Goal: Task Accomplishment & Management: Manage account settings

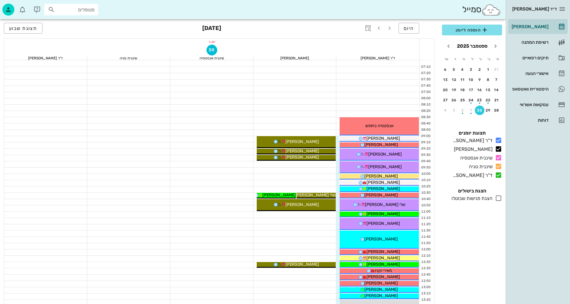
click at [260, 249] on div at bounding box center [295, 252] width 83 height 6
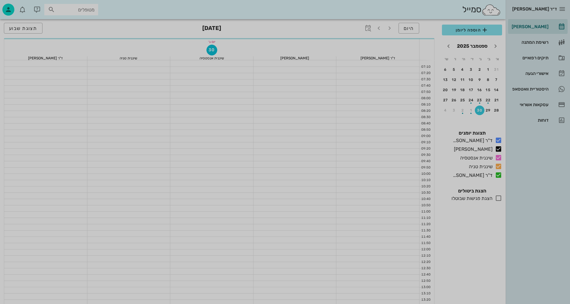
scroll to position [90, 0]
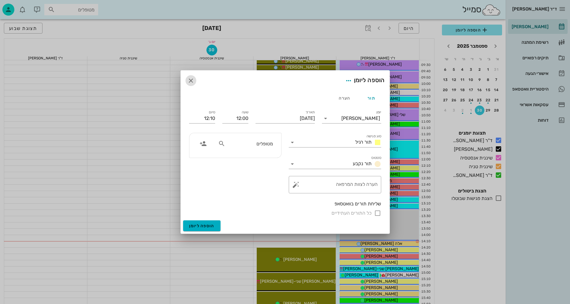
click at [193, 85] on button "button" at bounding box center [191, 80] width 11 height 11
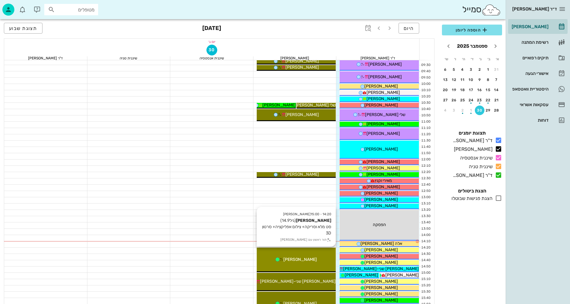
click at [309, 260] on span "[PERSON_NAME]" at bounding box center [301, 259] width 34 height 5
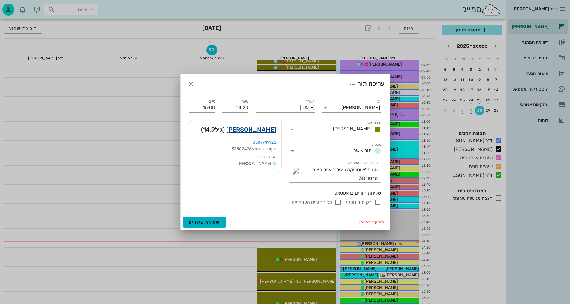
click at [258, 131] on link "[PERSON_NAME]" at bounding box center [251, 130] width 50 height 10
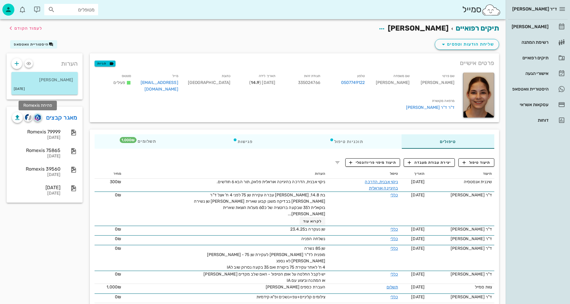
click at [36, 116] on img "button" at bounding box center [38, 117] width 6 height 7
click at [27, 118] on img "button" at bounding box center [28, 117] width 7 height 7
click at [36, 30] on span "לעמוד הקודם" at bounding box center [28, 28] width 28 height 5
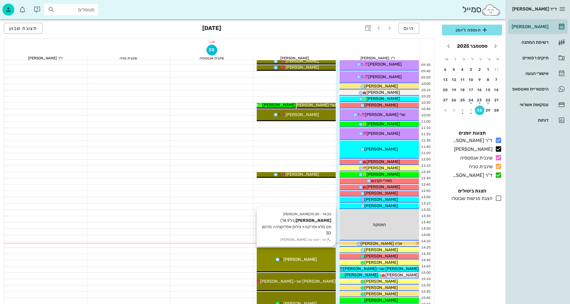
click at [304, 260] on span "[PERSON_NAME]" at bounding box center [301, 259] width 34 height 5
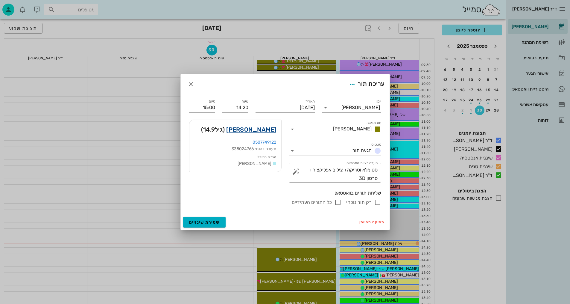
click at [264, 130] on link "[PERSON_NAME]" at bounding box center [251, 130] width 50 height 10
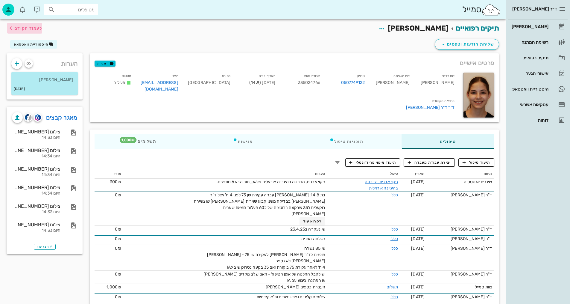
click at [32, 26] on span "לעמוד הקודם" at bounding box center [28, 28] width 28 height 5
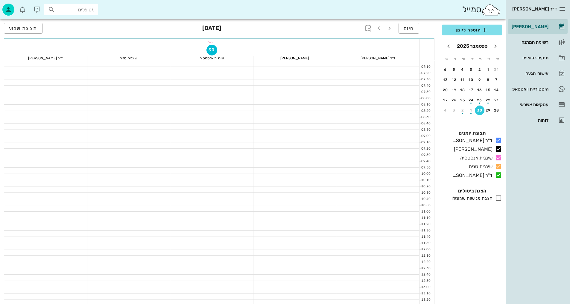
scroll to position [90, 0]
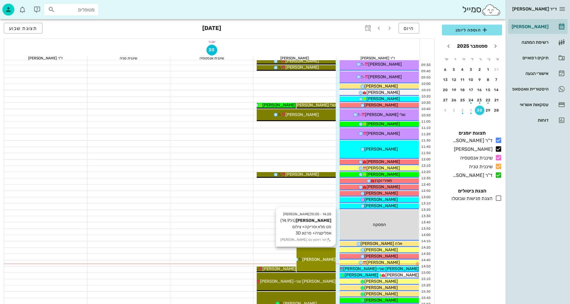
click at [319, 252] on div "14:20 - 15:00 [PERSON_NAME] [PERSON_NAME] (גיל 14.9 ) סט מלא וסריקה+ צילום אפלי…" at bounding box center [316, 259] width 39 height 25
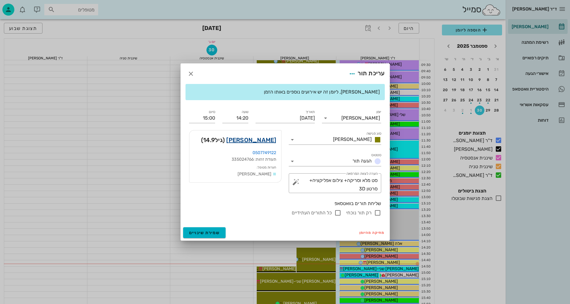
click at [261, 138] on link "[PERSON_NAME]" at bounding box center [251, 140] width 50 height 10
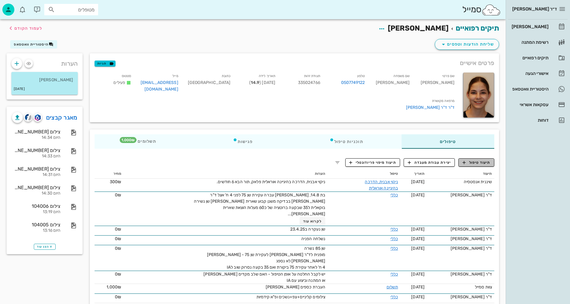
click at [482, 160] on span "תיעוד טיפול" at bounding box center [477, 162] width 28 height 5
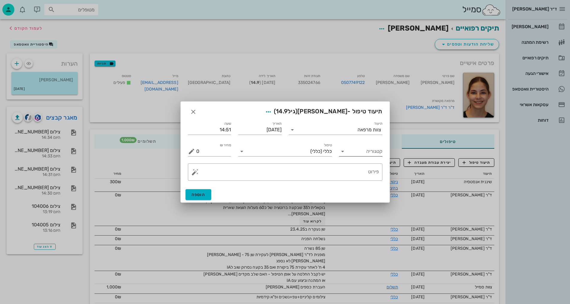
click at [366, 152] on input "קטגוריה" at bounding box center [366, 151] width 34 height 10
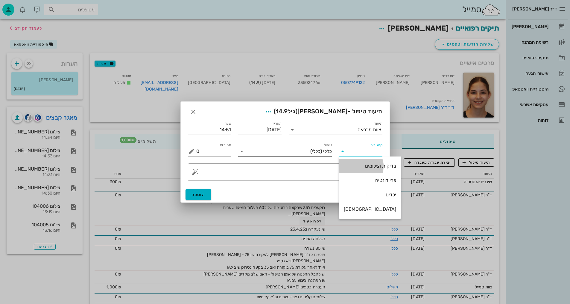
drag, startPoint x: 365, startPoint y: 163, endPoint x: 324, endPoint y: 143, distance: 45.7
click at [364, 163] on div "בדיקות וצילומים" at bounding box center [370, 166] width 52 height 6
type input "בדיקות וצילומים"
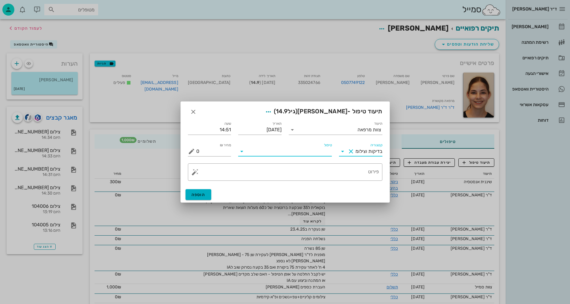
click at [323, 156] on input "טיפול" at bounding box center [289, 151] width 85 height 10
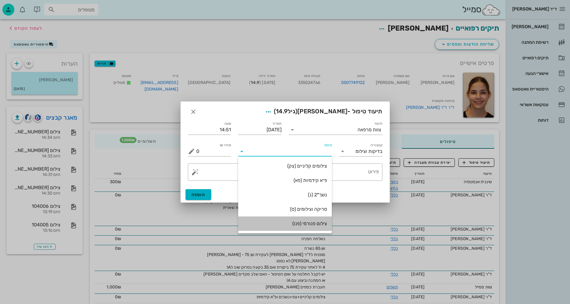
click at [314, 224] on div "צילום פנורמי (פנו)" at bounding box center [285, 223] width 84 height 6
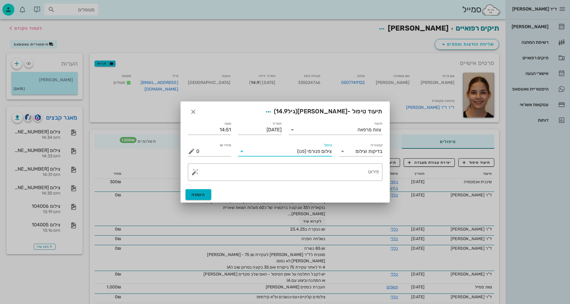
drag, startPoint x: 365, startPoint y: 161, endPoint x: 363, endPoint y: 169, distance: 8.5
click at [364, 163] on div "​ פירוט" at bounding box center [285, 172] width 202 height 25
click at [363, 169] on textarea "פירוט" at bounding box center [287, 173] width 183 height 14
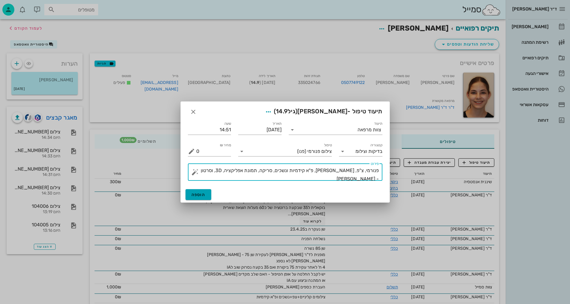
type textarea "פנורמי, צ"פ, [PERSON_NAME], פ"א קידמיות ונשכים, סריקה, תמונת אפליקציה, 3D, וסרט…"
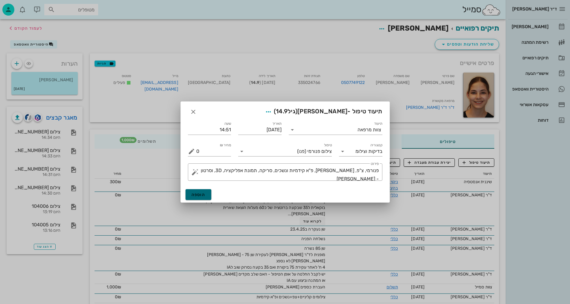
click at [199, 194] on span "הוספה" at bounding box center [199, 194] width 14 height 5
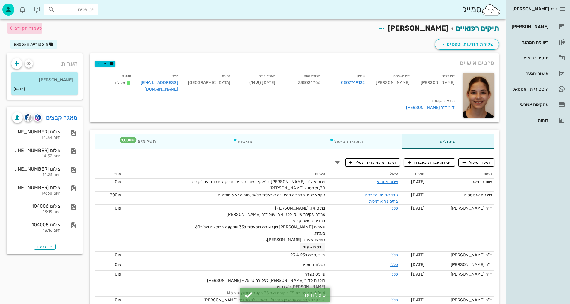
click at [35, 29] on span "לעמוד הקודם" at bounding box center [28, 28] width 28 height 5
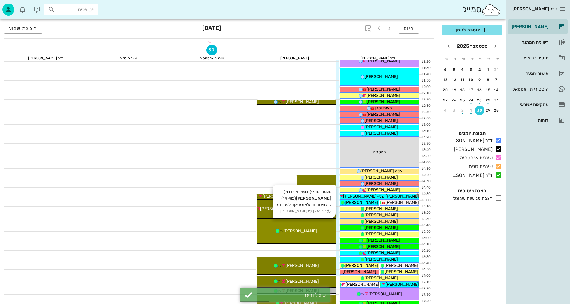
scroll to position [180, 0]
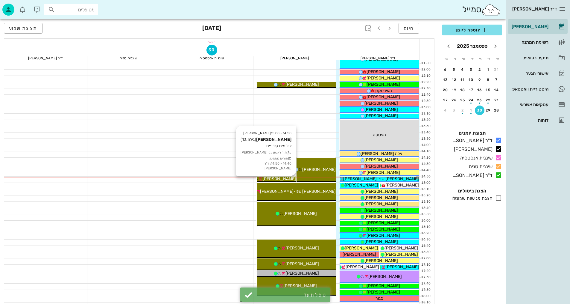
click at [276, 180] on span "[PERSON_NAME]" at bounding box center [280, 178] width 34 height 5
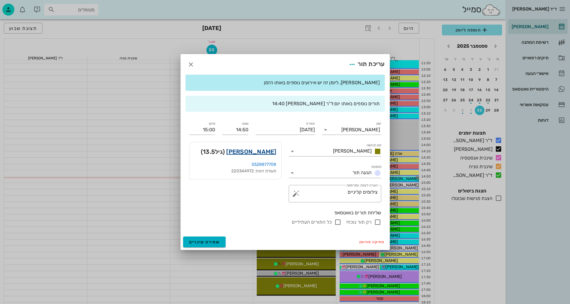
click at [262, 149] on link "[PERSON_NAME]" at bounding box center [251, 152] width 50 height 10
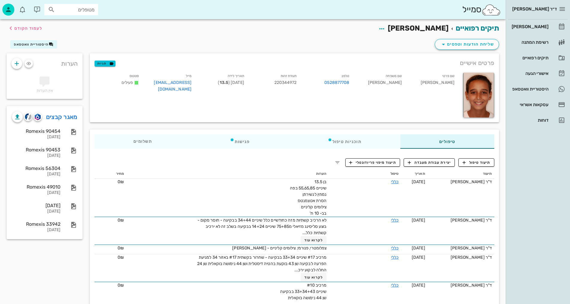
click at [189, 34] on div "תיקים רפואיים [PERSON_NAME] לעמוד הקודם" at bounding box center [253, 28] width 500 height 19
click at [478, 160] on span "תיעוד טיפול" at bounding box center [477, 162] width 28 height 5
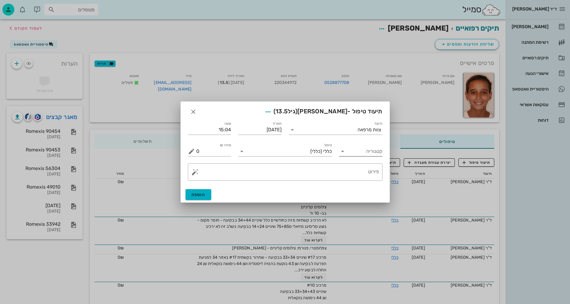
click at [379, 149] on input "קטגוריה" at bounding box center [366, 151] width 34 height 10
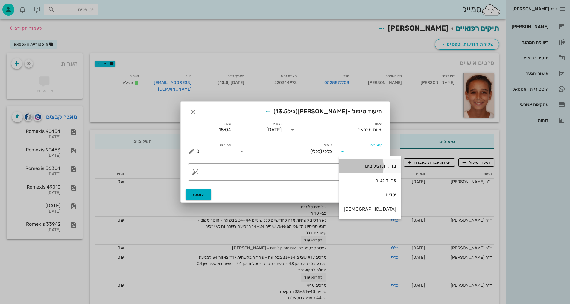
drag, startPoint x: 367, startPoint y: 170, endPoint x: 275, endPoint y: 174, distance: 92.6
click at [366, 170] on div "בדיקות וצילומים" at bounding box center [370, 165] width 52 height 13
type input "בדיקות וצילומים"
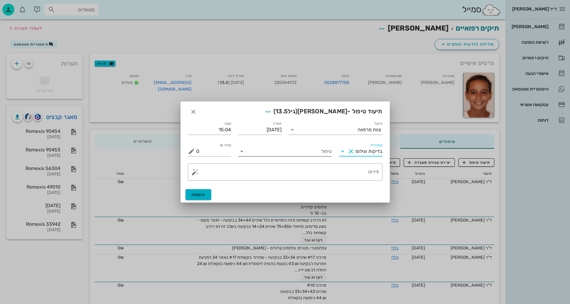
click at [286, 155] on input "טיפול" at bounding box center [289, 151] width 85 height 10
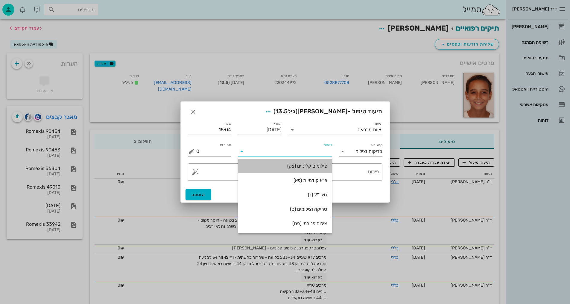
drag, startPoint x: 291, startPoint y: 166, endPoint x: 334, endPoint y: 178, distance: 44.5
click at [291, 166] on div "צילומים קליניים (צק)" at bounding box center [285, 166] width 84 height 6
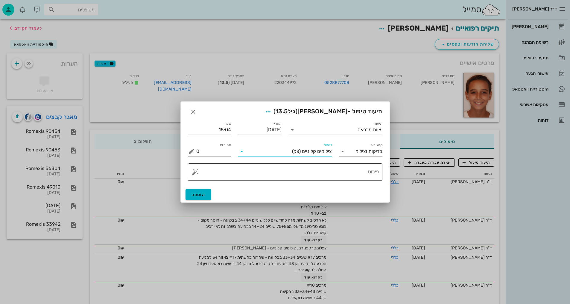
click at [364, 168] on textarea "פירוט" at bounding box center [287, 173] width 183 height 14
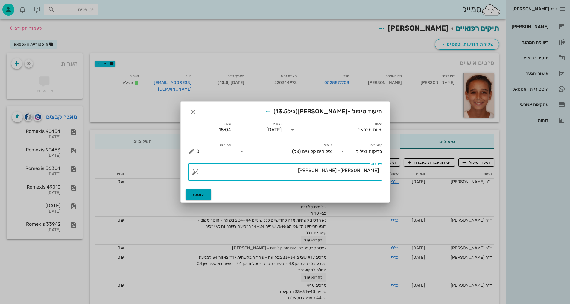
type textarea "[PERSON_NAME]- [PERSON_NAME]"
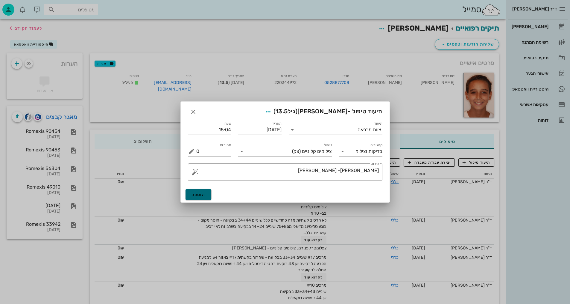
click at [201, 194] on span "הוספה" at bounding box center [199, 194] width 14 height 5
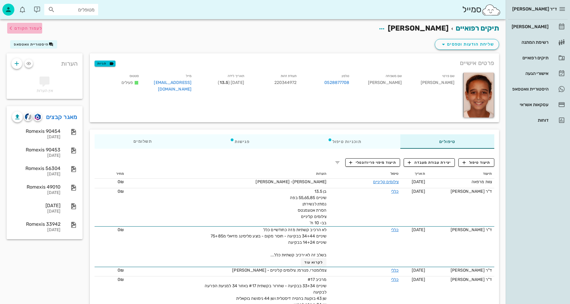
click at [19, 27] on span "לעמוד הקודם" at bounding box center [28, 28] width 28 height 5
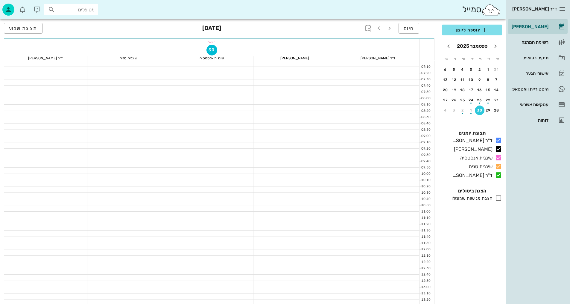
scroll to position [180, 0]
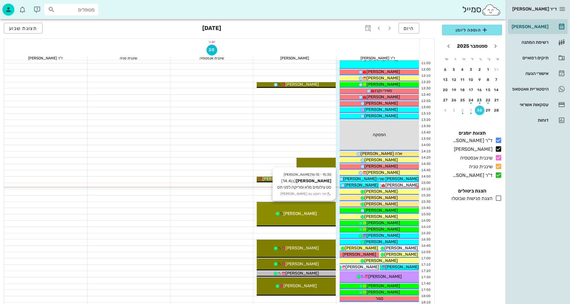
click at [308, 205] on div "15:30 - 16:10 [PERSON_NAME] (בן 14.4 ) סט צילומים מלא וסריקה לפני תט תור ראשון …" at bounding box center [296, 213] width 79 height 25
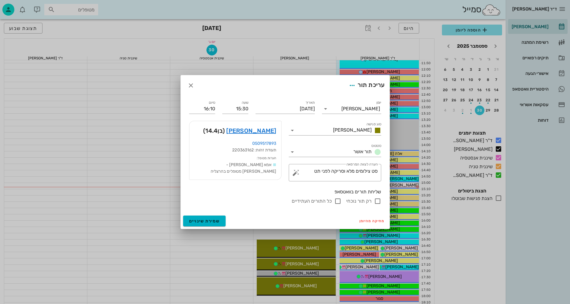
click at [136, 152] on div at bounding box center [285, 152] width 570 height 304
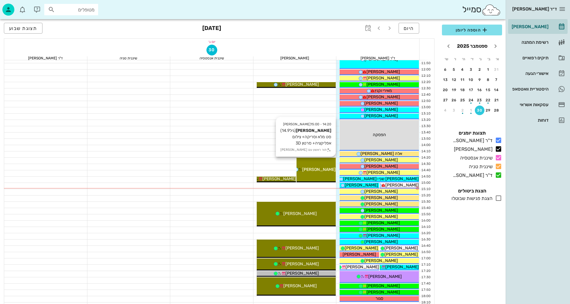
click at [315, 169] on span "[PERSON_NAME]" at bounding box center [319, 169] width 34 height 5
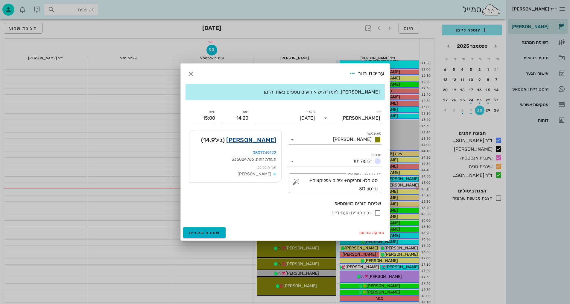
click at [270, 138] on link "[PERSON_NAME]" at bounding box center [251, 140] width 50 height 10
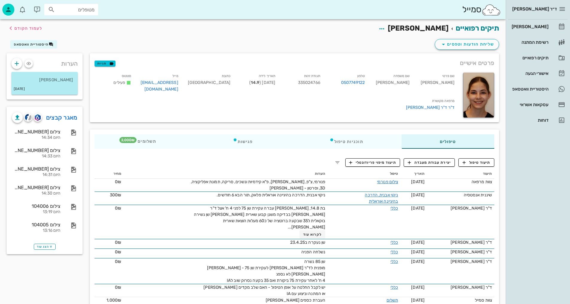
click at [57, 113] on link "מאגר קבצים" at bounding box center [61, 118] width 31 height 10
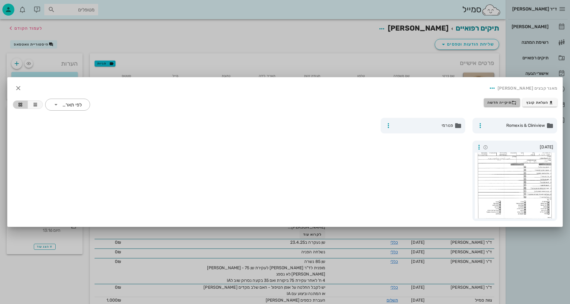
click at [506, 101] on span "תיקייה חדשה" at bounding box center [502, 102] width 29 height 5
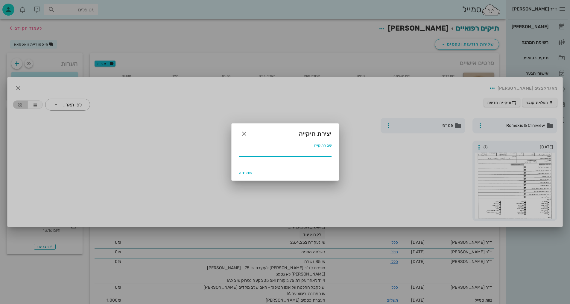
click at [322, 153] on input "שם התיקייה" at bounding box center [285, 152] width 93 height 10
type input "9.2025"
click at [253, 176] on button "שמירה" at bounding box center [246, 172] width 19 height 11
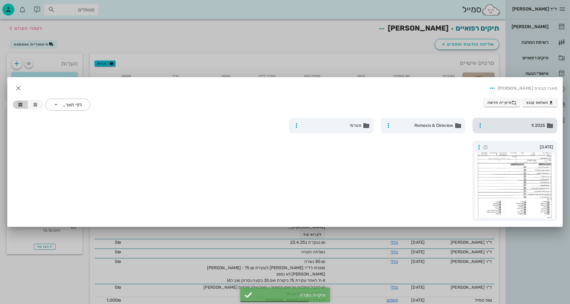
click at [524, 130] on div "9.2025" at bounding box center [515, 126] width 85 height 16
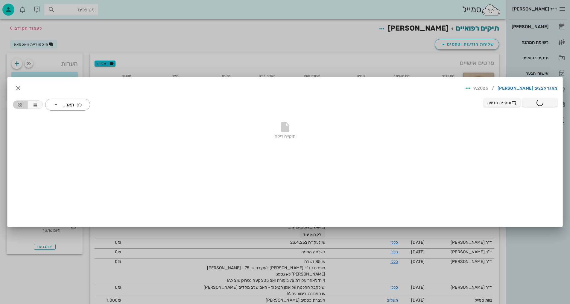
click at [218, 42] on div at bounding box center [285, 152] width 570 height 304
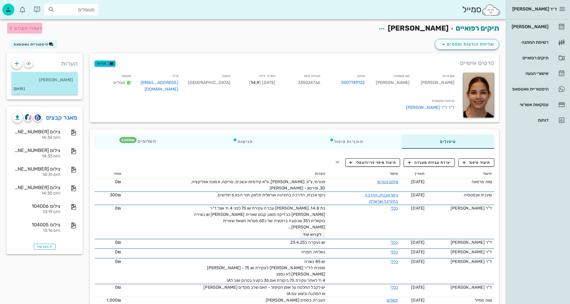
click at [36, 28] on span "לעמוד הקודם" at bounding box center [28, 28] width 28 height 5
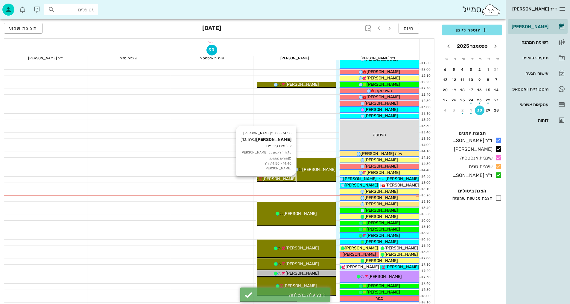
click at [291, 180] on div "[PERSON_NAME]" at bounding box center [276, 178] width 39 height 6
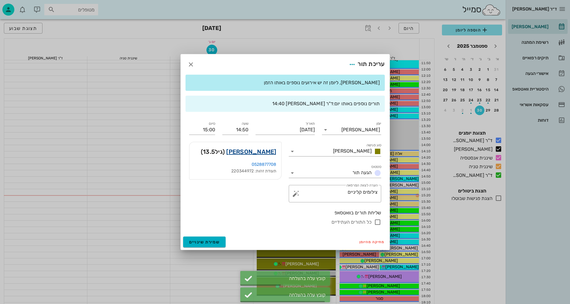
click at [269, 151] on link "[PERSON_NAME]" at bounding box center [251, 152] width 50 height 10
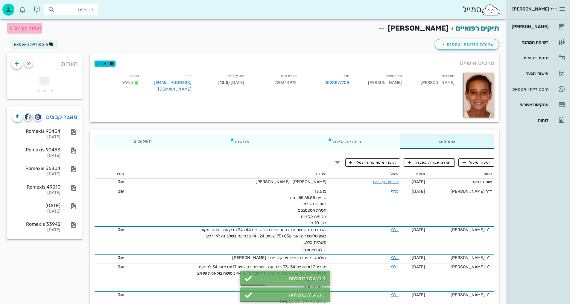
click at [27, 30] on span "לעמוד הקודם" at bounding box center [28, 28] width 28 height 5
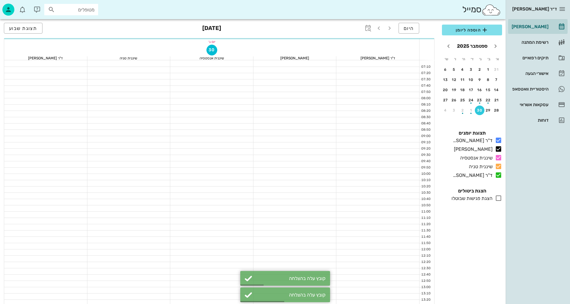
scroll to position [180, 0]
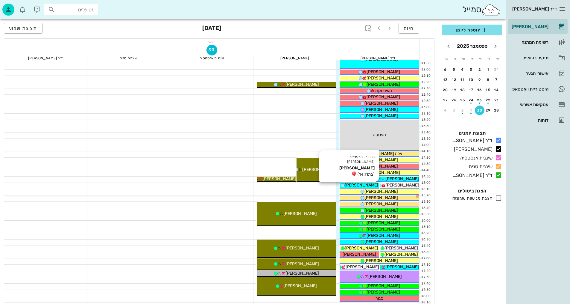
click at [363, 185] on span "[PERSON_NAME]" at bounding box center [362, 184] width 34 height 5
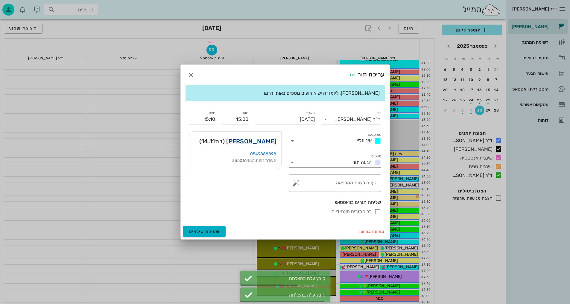
click at [261, 144] on link "[PERSON_NAME]" at bounding box center [251, 141] width 50 height 10
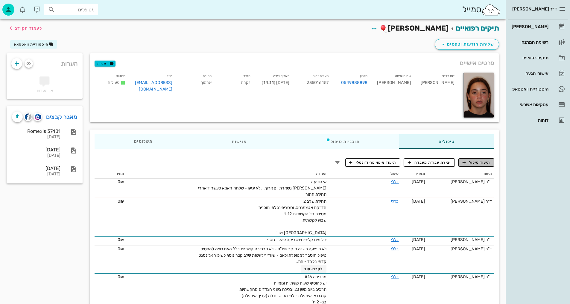
click at [466, 164] on icon "button" at bounding box center [464, 162] width 5 height 5
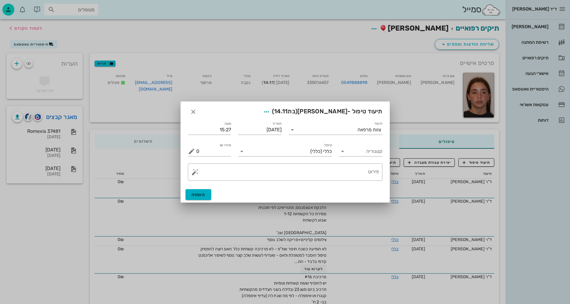
click at [368, 157] on div "קטגוריה" at bounding box center [361, 149] width 51 height 22
click at [368, 152] on input "קטגוריה" at bounding box center [366, 151] width 34 height 10
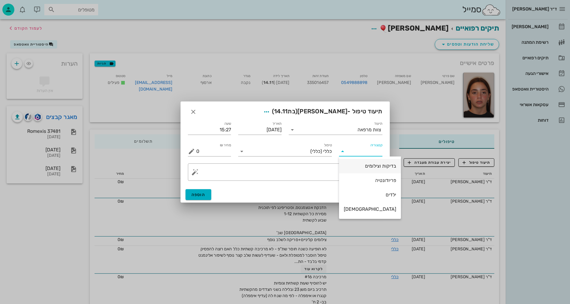
click at [364, 169] on div "בדיקות וצילומים" at bounding box center [370, 165] width 52 height 13
type input "בדיקות וצילומים"
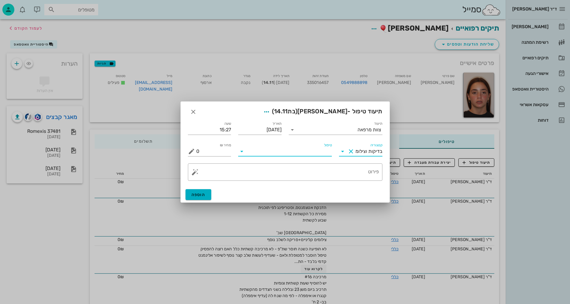
click at [319, 155] on input "טיפול" at bounding box center [289, 151] width 85 height 10
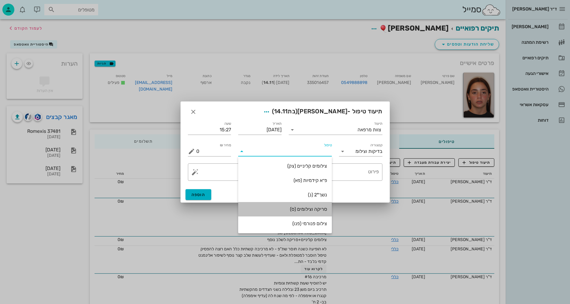
click at [314, 208] on div "סריקה וצילומים (ס)" at bounding box center [285, 209] width 84 height 6
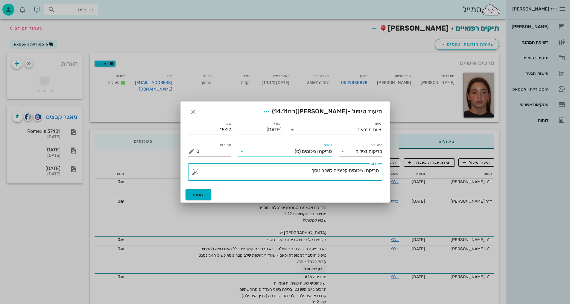
drag, startPoint x: 307, startPoint y: 174, endPoint x: 365, endPoint y: 171, distance: 58.2
click at [365, 171] on textarea "סריקה וצילומים קליניים לשלב נוסף" at bounding box center [287, 173] width 183 height 14
type textarea "[PERSON_NAME]"
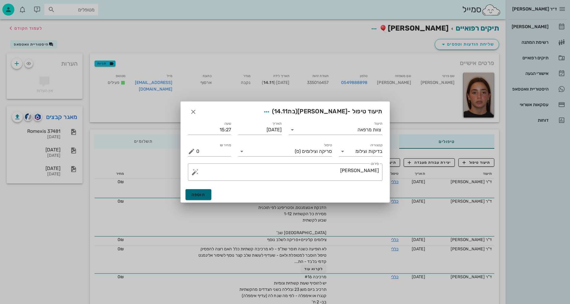
click at [197, 199] on button "הוספה" at bounding box center [199, 194] width 26 height 11
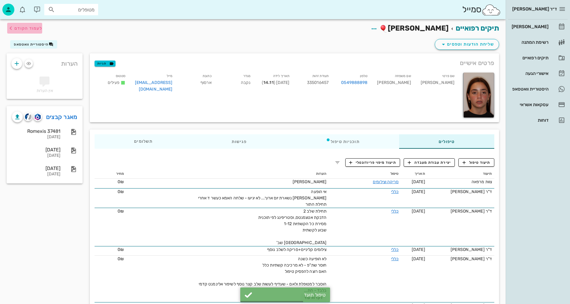
click at [28, 29] on span "לעמוד הקודם" at bounding box center [28, 28] width 28 height 5
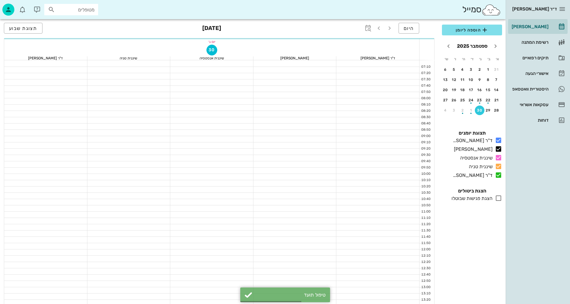
scroll to position [180, 0]
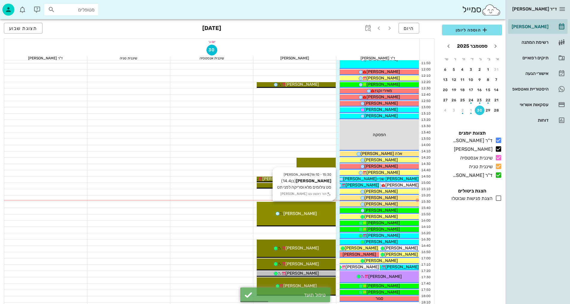
click at [304, 210] on div "15:30 - 16:10 [PERSON_NAME] (בן 14.4 ) סט צילומים מלא וסריקה לפני תט תור ראשון …" at bounding box center [296, 213] width 79 height 25
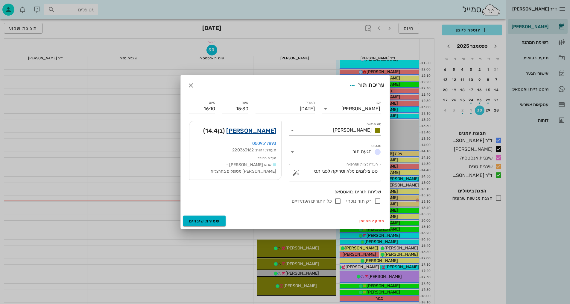
click at [271, 129] on link "[PERSON_NAME]" at bounding box center [251, 131] width 50 height 10
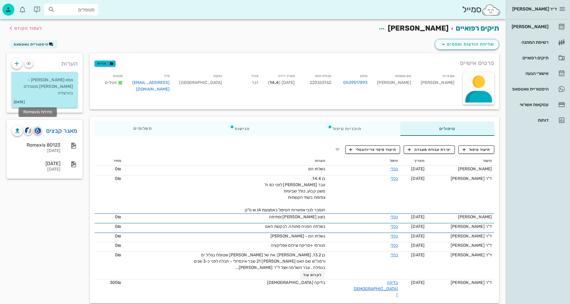
click at [40, 127] on img "button" at bounding box center [38, 130] width 6 height 7
click at [30, 127] on img "button" at bounding box center [28, 130] width 7 height 7
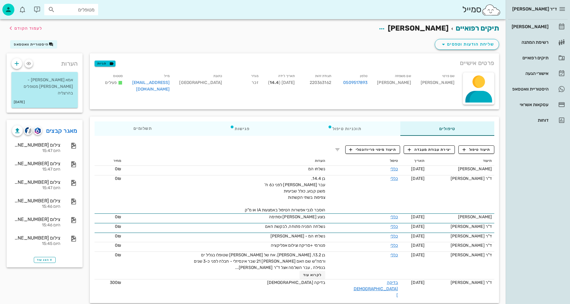
click at [64, 126] on link "מאגר קבצים" at bounding box center [61, 131] width 31 height 10
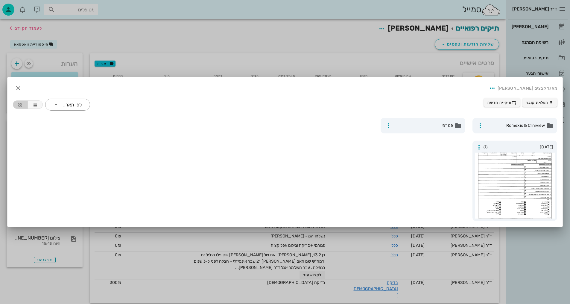
click at [216, 43] on div at bounding box center [285, 152] width 570 height 304
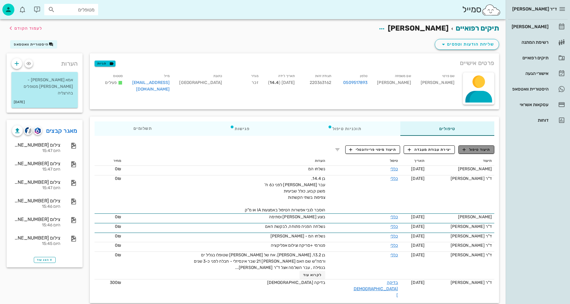
click at [487, 147] on span "תיעוד טיפול" at bounding box center [477, 149] width 28 height 5
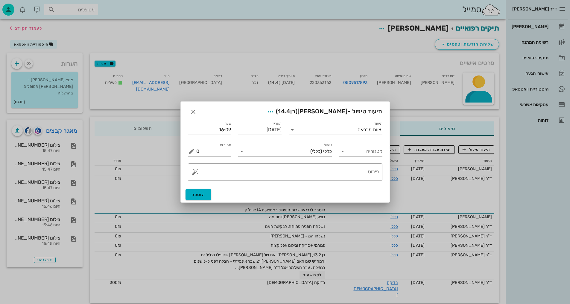
click at [374, 157] on div "קטגוריה" at bounding box center [361, 149] width 51 height 22
click at [374, 152] on input "קטגוריה" at bounding box center [366, 151] width 34 height 10
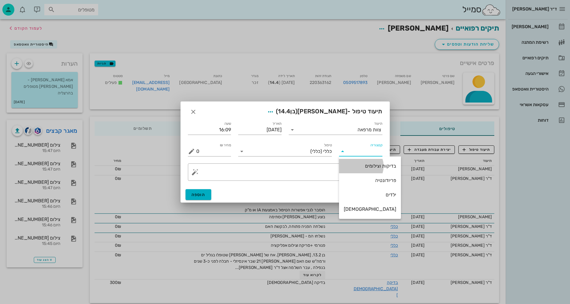
drag, startPoint x: 376, startPoint y: 161, endPoint x: 360, endPoint y: 160, distance: 16.5
click at [375, 161] on div "בדיקות וצילומים" at bounding box center [370, 165] width 52 height 13
type input "בדיקות וצילומים"
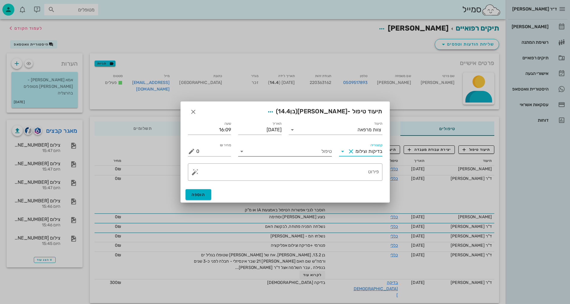
click at [299, 151] on input "טיפול" at bounding box center [289, 151] width 85 height 10
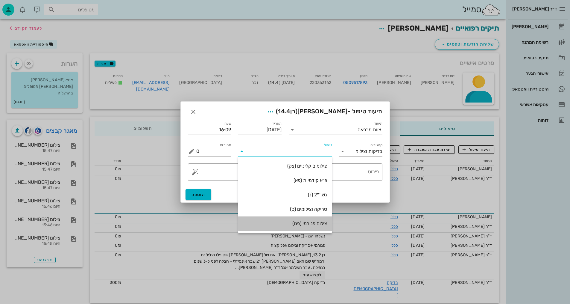
click at [312, 224] on div "צילום פנורמי (פנו)" at bounding box center [285, 223] width 84 height 6
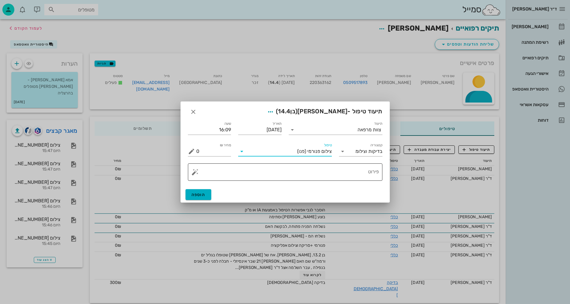
click at [339, 175] on textarea "פירוט" at bounding box center [287, 173] width 183 height 14
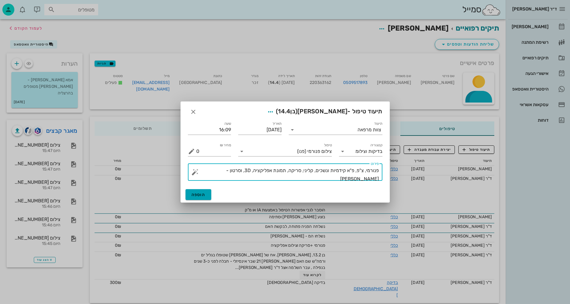
type textarea "פנורמי, צ"פ, פ"א קידמיות ונשכים, קליני, סריקה, תמונת אפליקציה, 3D, וסרטון - [PE…"
drag, startPoint x: 207, startPoint y: 196, endPoint x: 209, endPoint y: 198, distance: 3.2
click at [206, 196] on button "הוספה" at bounding box center [199, 194] width 26 height 11
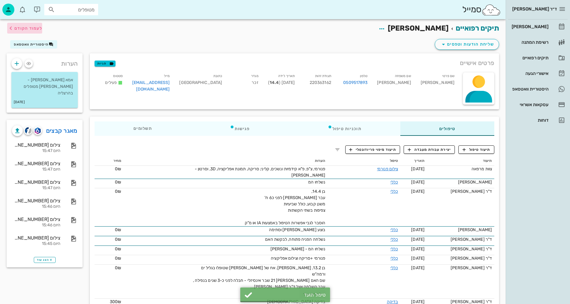
click at [33, 32] on button "לעמוד הקודם" at bounding box center [24, 28] width 35 height 11
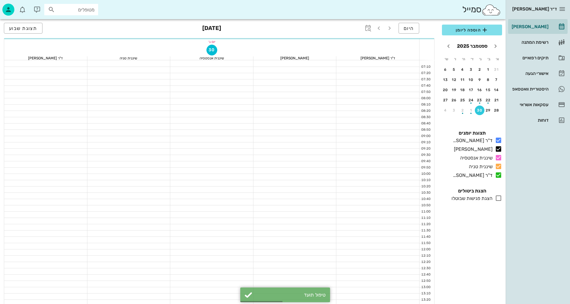
scroll to position [180, 0]
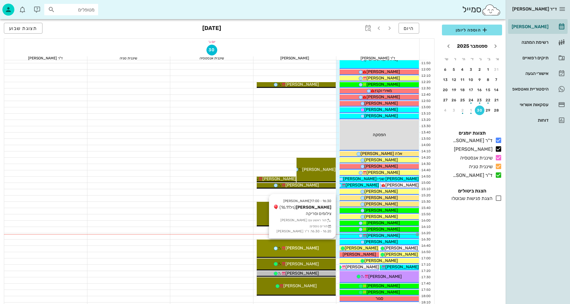
click at [286, 249] on icon at bounding box center [284, 248] width 4 height 4
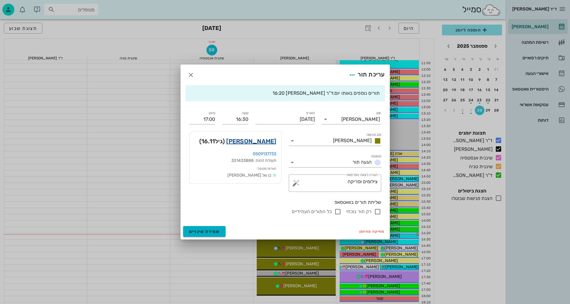
click at [269, 141] on link "[PERSON_NAME]" at bounding box center [251, 141] width 50 height 10
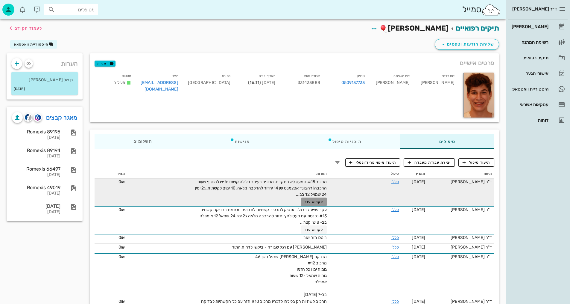
click at [309, 204] on button "לקרוא עוד" at bounding box center [314, 201] width 26 height 8
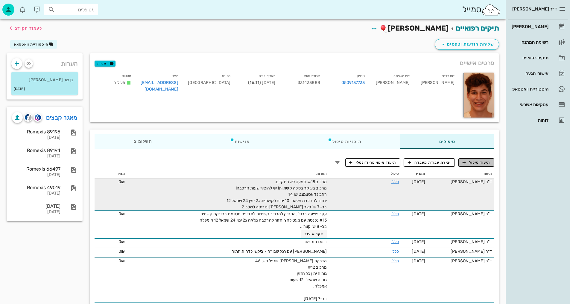
click at [478, 165] on button "תיעוד טיפול" at bounding box center [477, 162] width 36 height 8
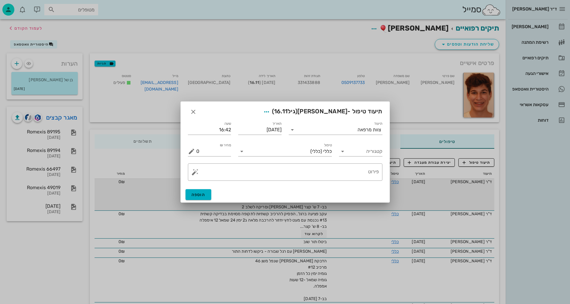
click at [360, 156] on div "קטגוריה" at bounding box center [361, 149] width 51 height 22
click at [360, 155] on input "קטגוריה" at bounding box center [366, 151] width 34 height 10
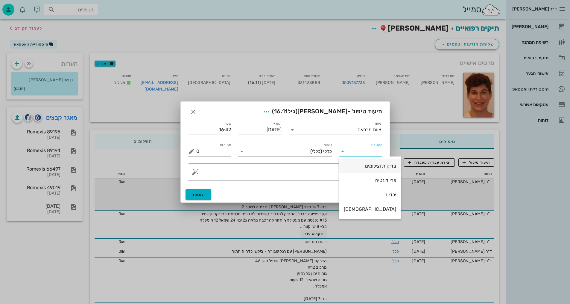
click at [370, 167] on div "בדיקות וצילומים" at bounding box center [370, 166] width 52 height 6
type input "בדיקות וצילומים"
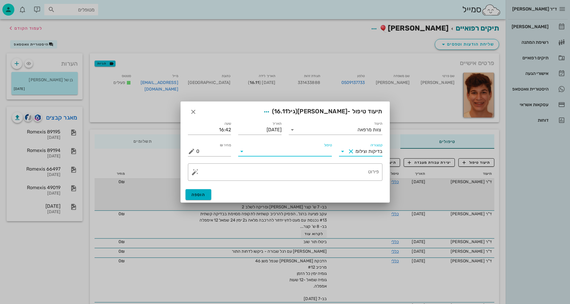
click at [279, 147] on input "טיפול" at bounding box center [289, 151] width 85 height 10
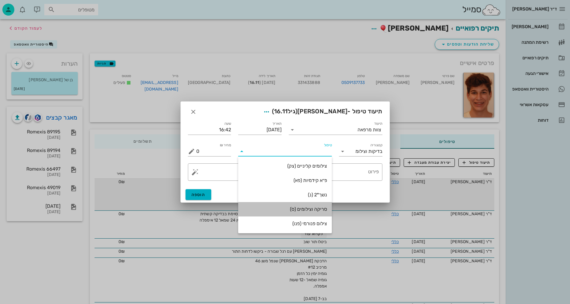
click at [317, 207] on div "סריקה וצילומים (ס)" at bounding box center [285, 209] width 84 height 6
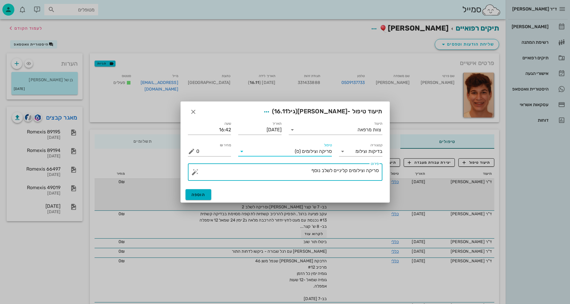
drag, startPoint x: 305, startPoint y: 173, endPoint x: 324, endPoint y: 169, distance: 19.3
click at [324, 169] on textarea "סריקה וצילומים קליניים לשלב נוסף" at bounding box center [287, 173] width 183 height 14
type textarea "סריקה וצילומים קליניים לשלב2- [PERSON_NAME]"
click at [196, 196] on span "הוספה" at bounding box center [199, 194] width 14 height 5
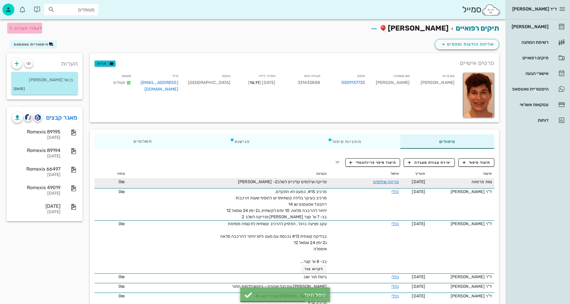
click at [29, 27] on span "לעמוד הקודם" at bounding box center [28, 28] width 28 height 5
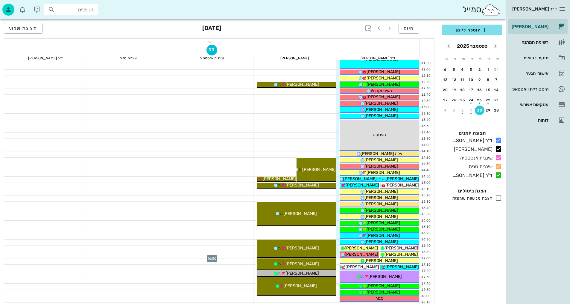
scroll to position [210, 0]
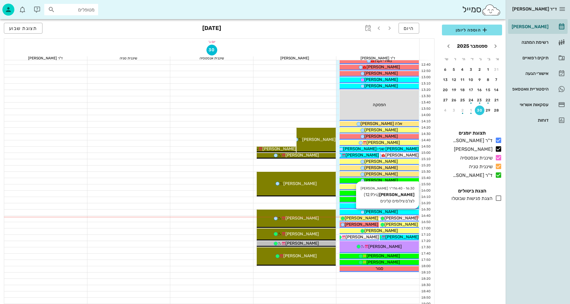
click at [384, 213] on span "[PERSON_NAME]" at bounding box center [382, 211] width 34 height 5
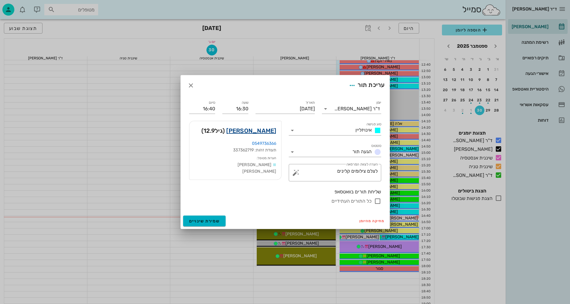
click at [272, 133] on link "[PERSON_NAME]" at bounding box center [251, 131] width 50 height 10
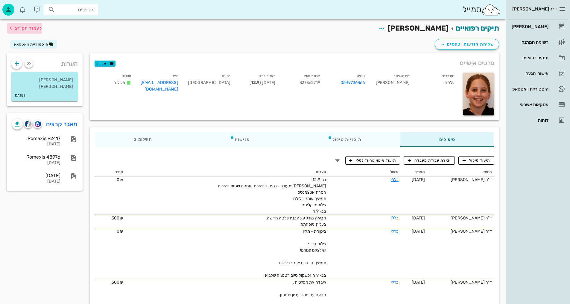
click at [36, 28] on span "לעמוד הקודם" at bounding box center [28, 28] width 28 height 5
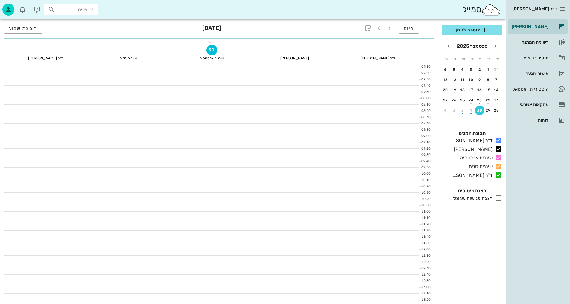
scroll to position [210, 0]
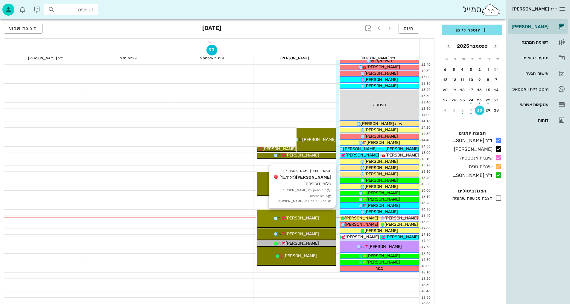
click at [313, 218] on div "[PERSON_NAME]" at bounding box center [296, 218] width 79 height 6
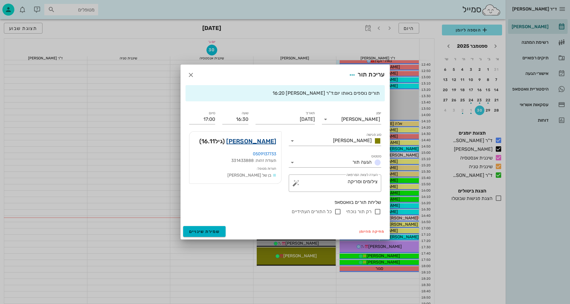
click at [268, 141] on link "[PERSON_NAME]" at bounding box center [251, 141] width 50 height 10
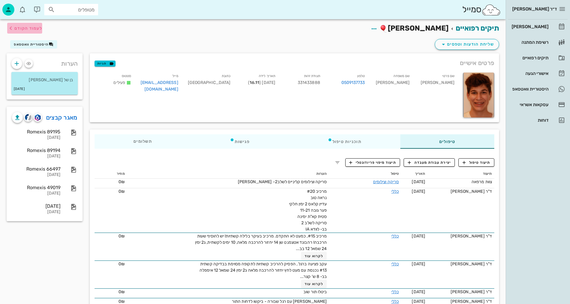
click at [22, 31] on span "לעמוד הקודם" at bounding box center [28, 28] width 28 height 5
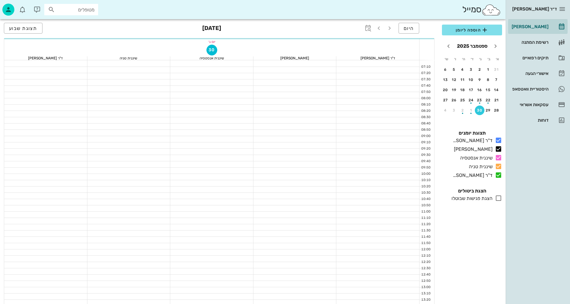
scroll to position [210, 0]
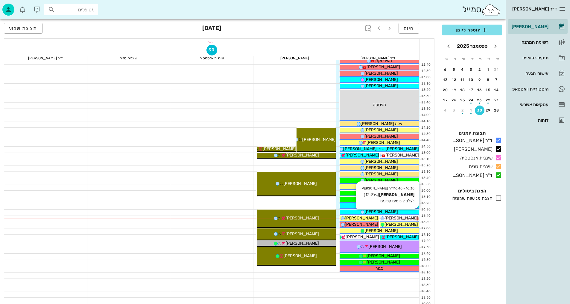
click at [391, 211] on div "[PERSON_NAME]" at bounding box center [379, 211] width 79 height 6
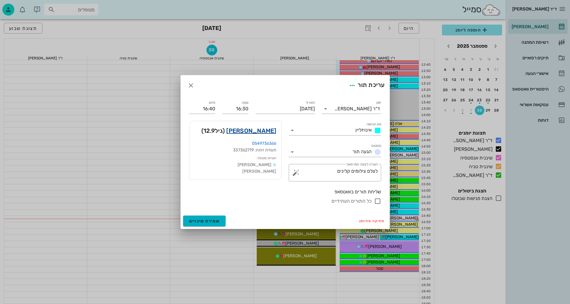
click at [262, 130] on link "[PERSON_NAME]" at bounding box center [251, 131] width 50 height 10
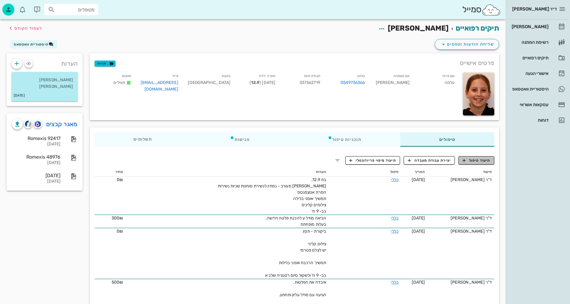
click at [479, 163] on button "תיעוד טיפול" at bounding box center [477, 160] width 36 height 8
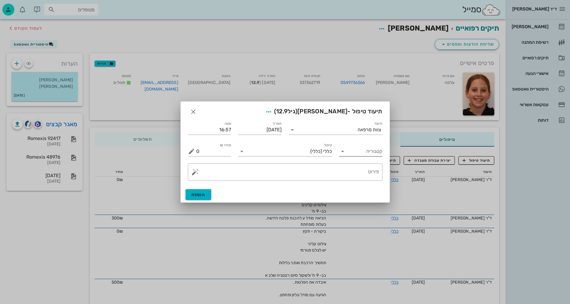
click at [365, 150] on input "קטגוריה" at bounding box center [366, 151] width 34 height 10
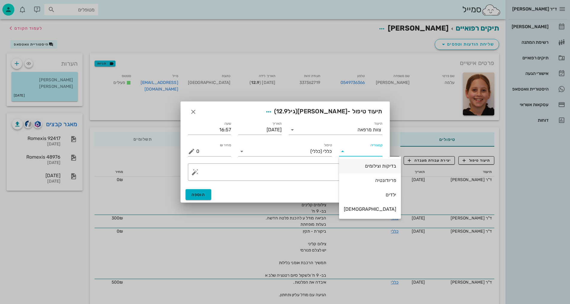
click at [366, 169] on div "בדיקות וצילומים" at bounding box center [370, 165] width 52 height 13
type input "בדיקות וצילומים"
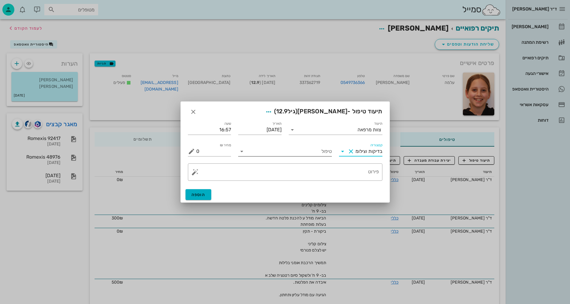
click at [304, 150] on input "טיפול" at bounding box center [289, 151] width 85 height 10
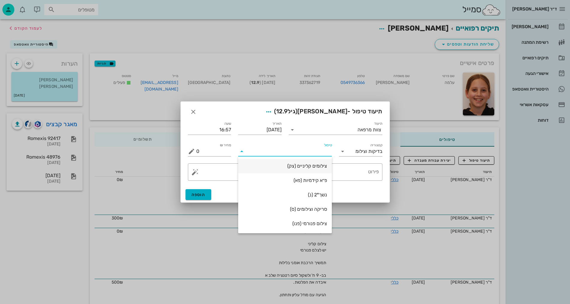
click at [323, 163] on div "צילומים קליניים (צק)" at bounding box center [285, 166] width 84 height 6
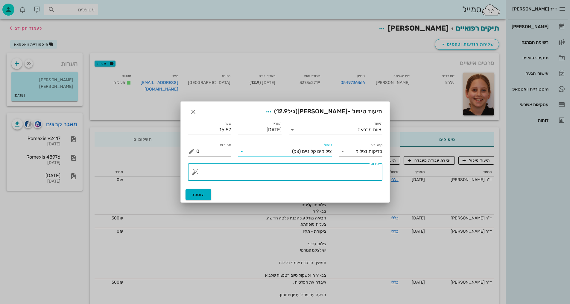
click at [362, 179] on textarea "פירוט" at bounding box center [287, 173] width 183 height 14
type textarea "[PERSON_NAME]- [PERSON_NAME]"
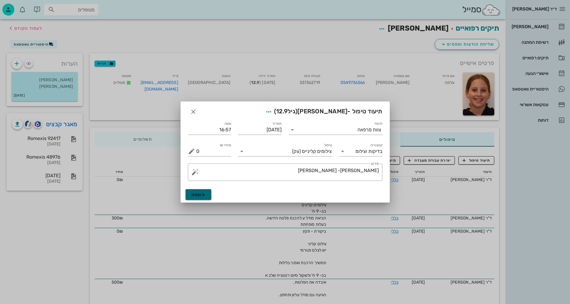
click at [204, 198] on button "הוספה" at bounding box center [199, 194] width 26 height 11
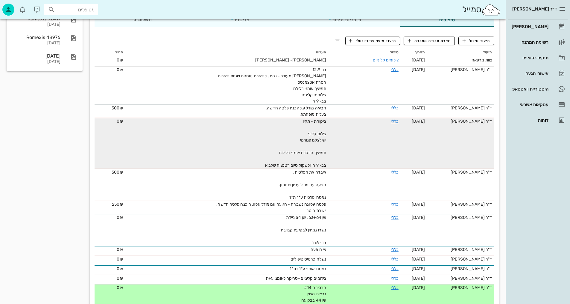
scroll to position [120, 0]
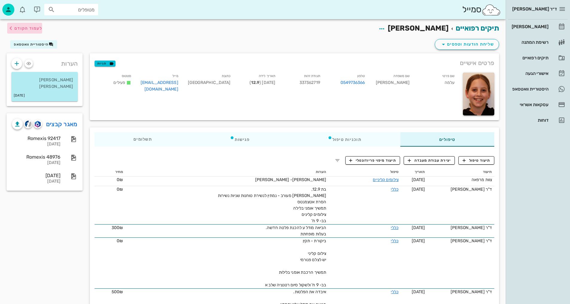
click at [39, 29] on span "לעמוד הקודם" at bounding box center [28, 28] width 28 height 5
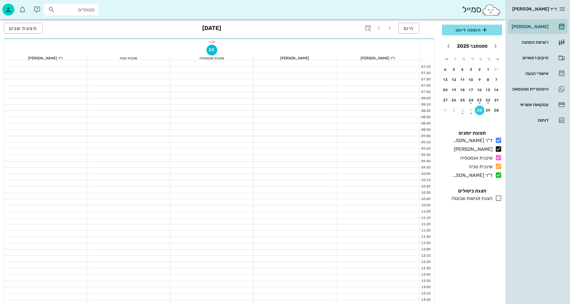
scroll to position [210, 0]
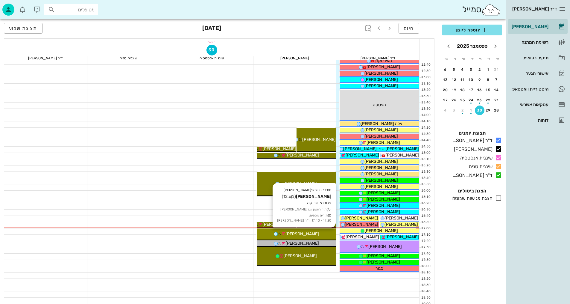
click at [305, 233] on span "[PERSON_NAME]" at bounding box center [303, 233] width 34 height 5
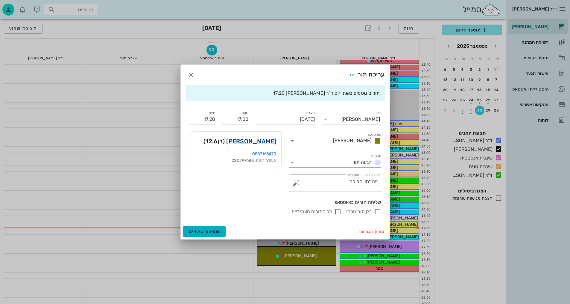
click at [263, 141] on link "[PERSON_NAME]" at bounding box center [251, 141] width 50 height 10
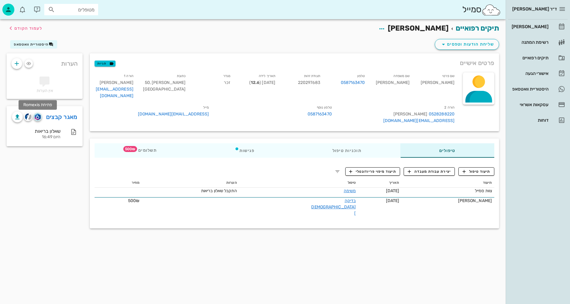
click at [36, 118] on img "button" at bounding box center [38, 116] width 6 height 7
drag, startPoint x: 354, startPoint y: 81, endPoint x: 370, endPoint y: 81, distance: 15.3
click at [325, 81] on div "תעודת זהות 220297683" at bounding box center [302, 86] width 45 height 31
click at [320, 82] on span "220297683" at bounding box center [309, 82] width 22 height 5
click at [475, 169] on span "תיעוד טיפול" at bounding box center [477, 171] width 28 height 5
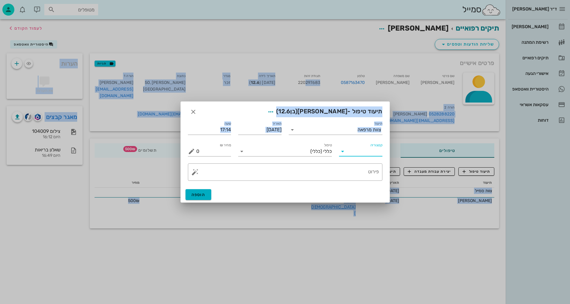
click at [374, 150] on input "קטגוריה" at bounding box center [366, 151] width 34 height 10
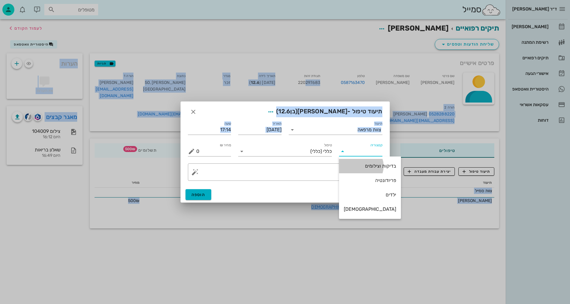
drag, startPoint x: 363, startPoint y: 166, endPoint x: 344, endPoint y: 163, distance: 19.6
click at [360, 166] on div "בדיקות וצילומים" at bounding box center [370, 166] width 52 height 6
type input "בדיקות וצילומים"
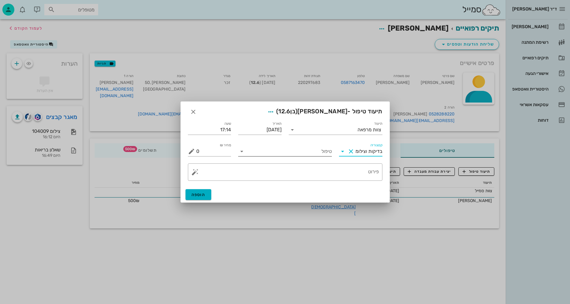
click at [315, 144] on div "טיפול" at bounding box center [285, 149] width 94 height 13
click at [317, 154] on input "טיפול" at bounding box center [289, 151] width 85 height 10
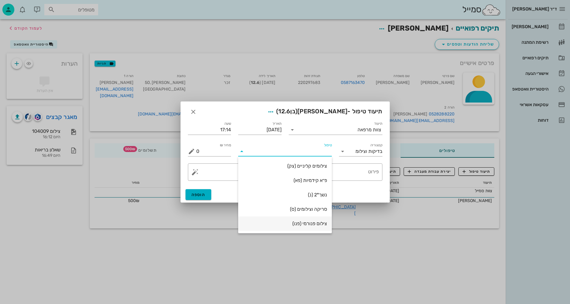
click at [316, 225] on div "צילום פנורמי (פנו)" at bounding box center [285, 223] width 84 height 6
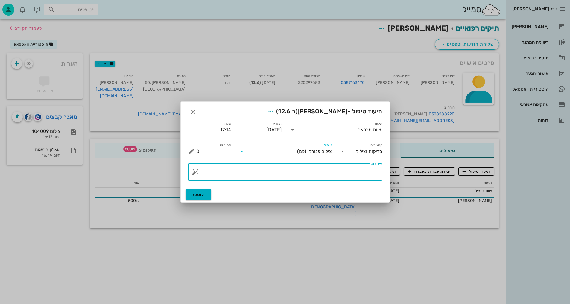
click at [365, 172] on textarea "פירוט" at bounding box center [287, 173] width 183 height 14
click at [312, 170] on textarea "פנורמי, סריקה, תמונת אפליקציה ו [PERSON_NAME]" at bounding box center [287, 173] width 183 height 14
type textarea "פנורמי, סריקה, תמונת אפליקציה וסרטון - [PERSON_NAME]"
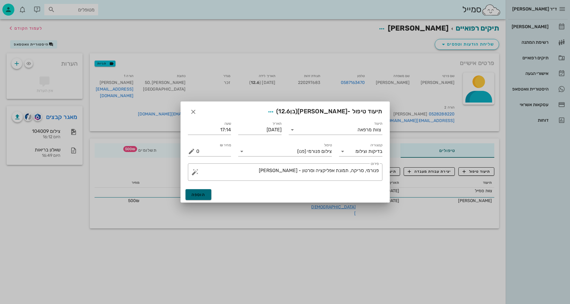
click at [198, 196] on span "הוספה" at bounding box center [199, 194] width 14 height 5
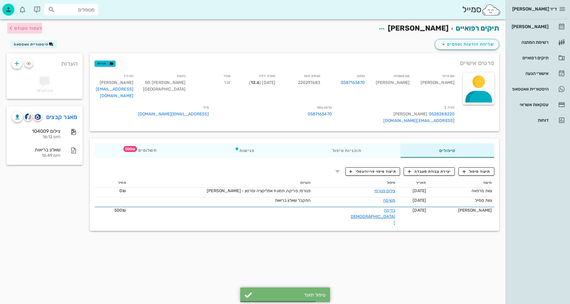
click at [31, 31] on span "לעמוד הקודם" at bounding box center [28, 28] width 28 height 5
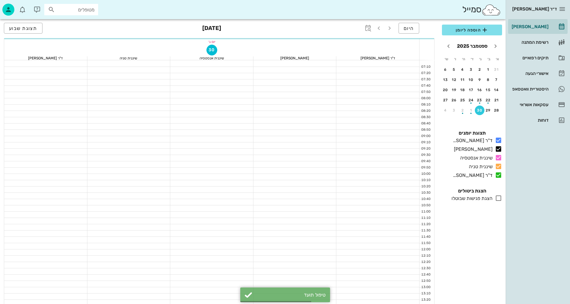
scroll to position [210, 0]
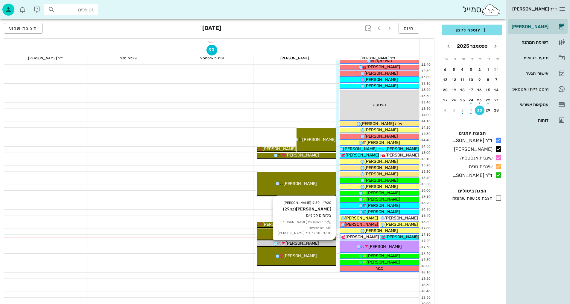
click at [319, 243] on div "[PERSON_NAME]" at bounding box center [296, 243] width 79 height 6
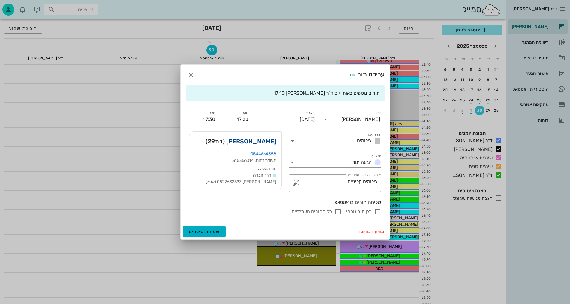
click at [269, 140] on link "[PERSON_NAME]" at bounding box center [251, 141] width 50 height 10
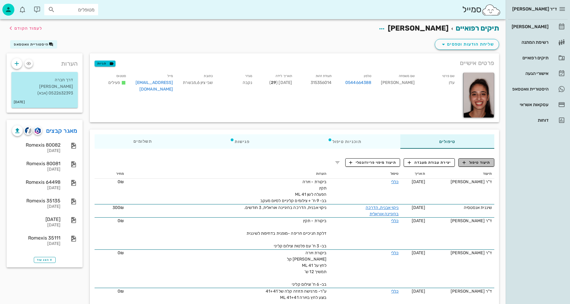
drag, startPoint x: 483, startPoint y: 163, endPoint x: 485, endPoint y: 159, distance: 3.9
click at [484, 162] on span "תיעוד טיפול" at bounding box center [477, 162] width 28 height 5
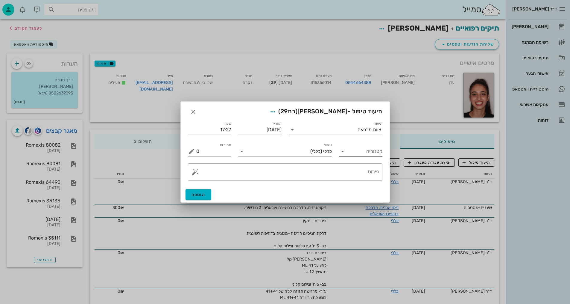
click at [362, 151] on input "קטגוריה" at bounding box center [366, 151] width 34 height 10
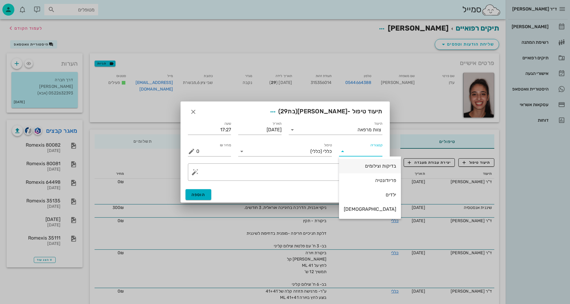
click at [368, 165] on div "בדיקות וצילומים" at bounding box center [370, 166] width 52 height 6
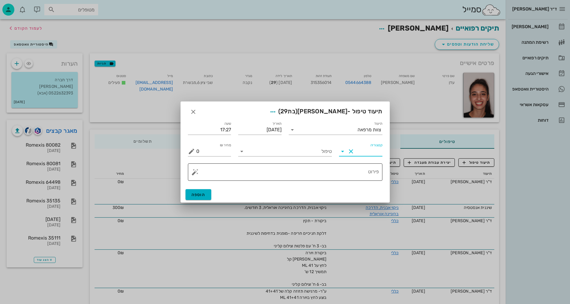
type input "בדיקות וצילומים"
click at [319, 145] on div "טיפול" at bounding box center [285, 149] width 94 height 13
click at [320, 153] on input "טיפול" at bounding box center [289, 151] width 85 height 10
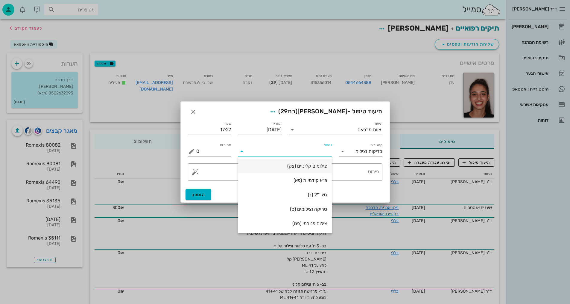
drag, startPoint x: 321, startPoint y: 164, endPoint x: 318, endPoint y: 164, distance: 3.3
click at [320, 164] on div "צילומים קליניים (צק)" at bounding box center [285, 166] width 84 height 6
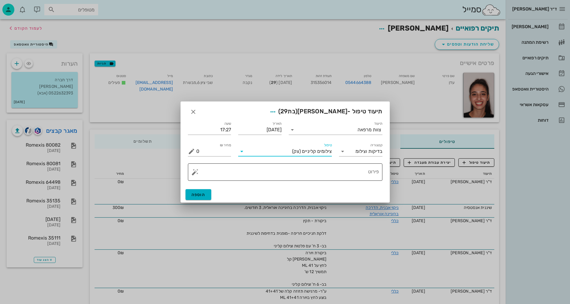
click at [350, 171] on textarea "פירוט" at bounding box center [287, 173] width 183 height 14
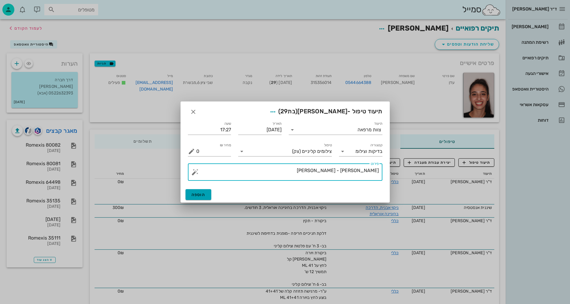
type textarea "[PERSON_NAME] - [PERSON_NAME]"
click at [204, 198] on button "הוספה" at bounding box center [199, 194] width 26 height 11
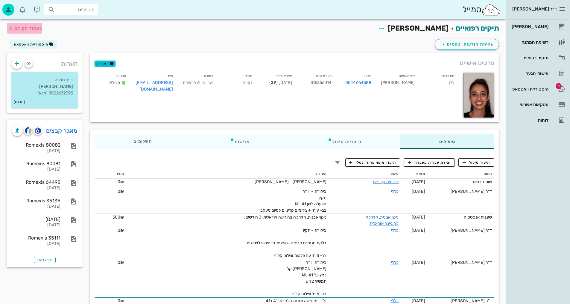
click at [32, 30] on span "לעמוד הקודם" at bounding box center [28, 28] width 28 height 5
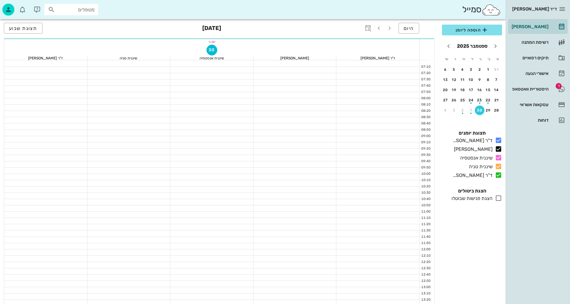
scroll to position [210, 0]
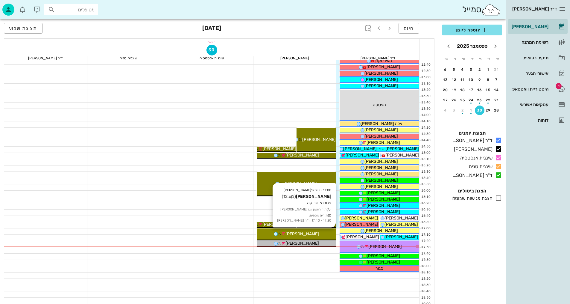
click at [309, 231] on span "[PERSON_NAME]" at bounding box center [303, 233] width 34 height 5
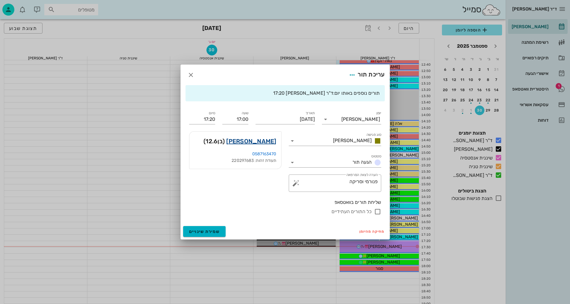
click at [268, 143] on link "[PERSON_NAME]" at bounding box center [251, 141] width 50 height 10
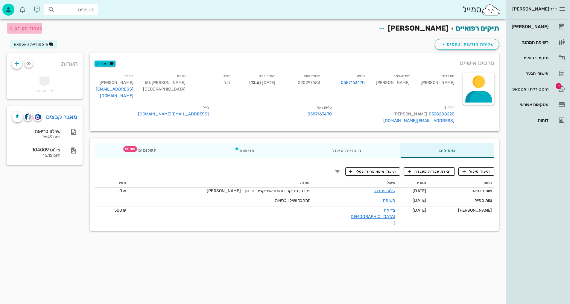
click at [21, 28] on span "לעמוד הקודם" at bounding box center [28, 28] width 28 height 5
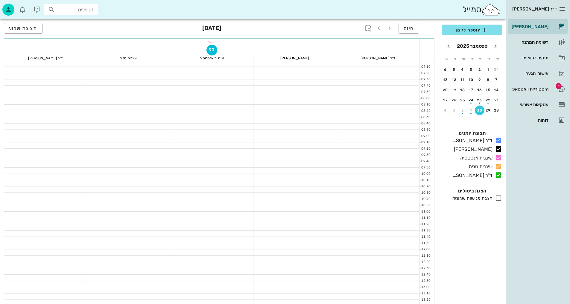
scroll to position [210, 0]
